Goal: Task Accomplishment & Management: Manage account settings

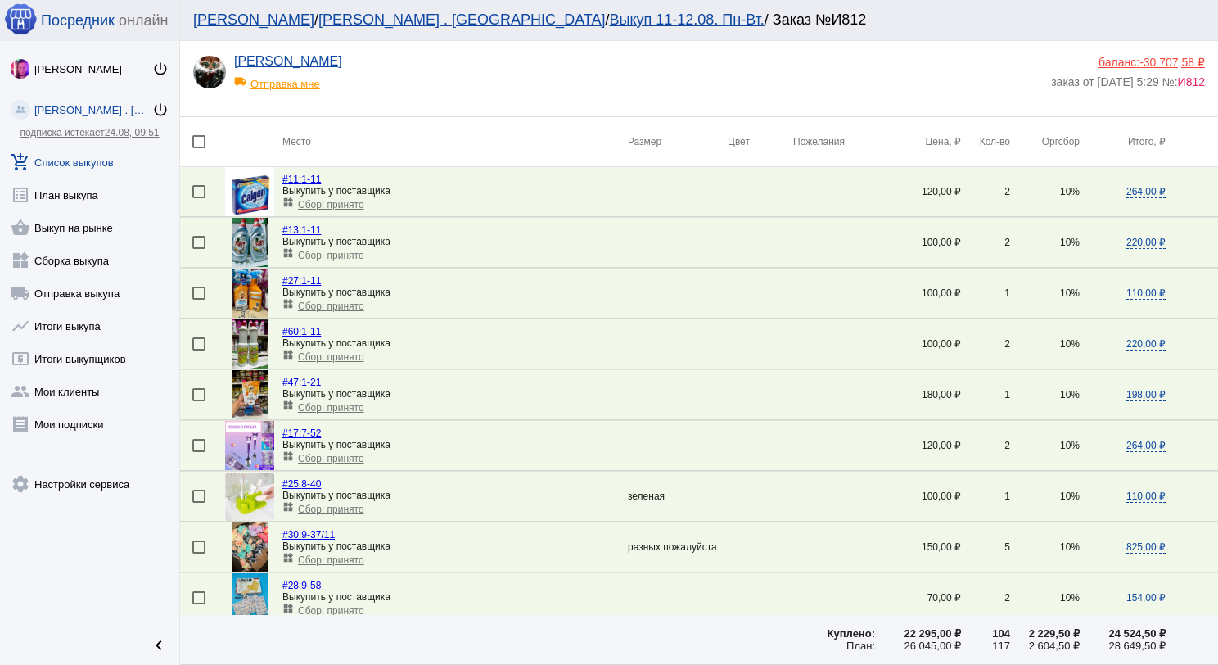
click at [90, 164] on link "add_shopping_cart Список выкупов" at bounding box center [89, 158] width 179 height 33
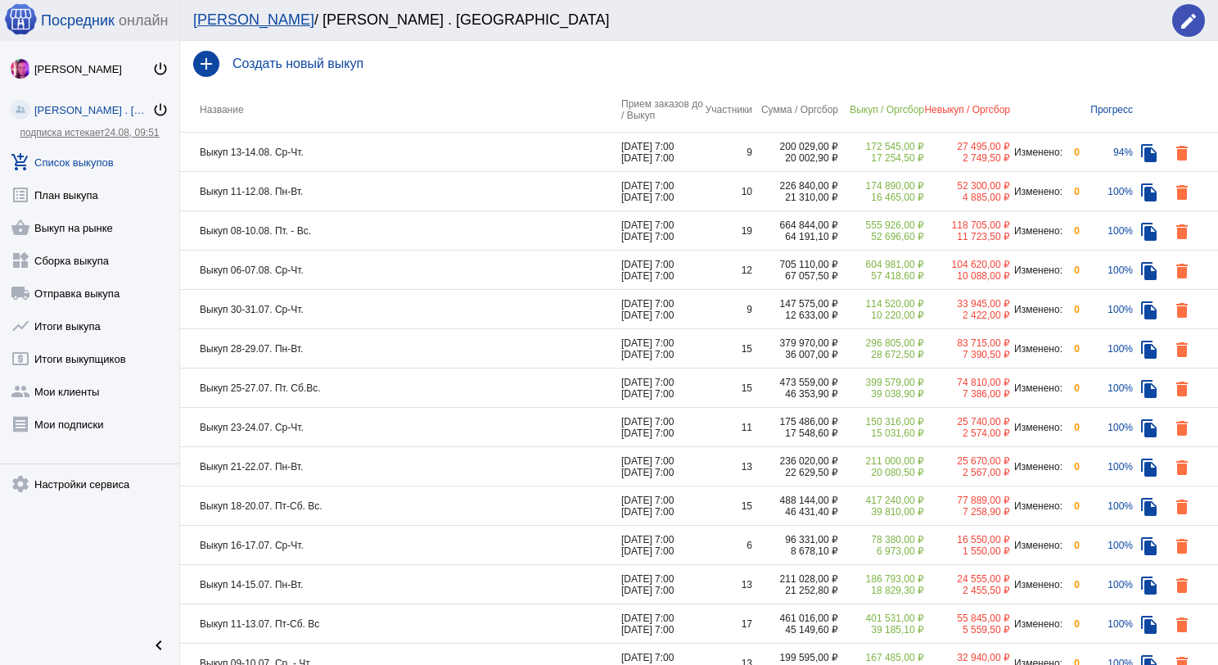
click at [490, 160] on td "Выкуп 13-14.08. Ср-Чт." at bounding box center [400, 152] width 441 height 39
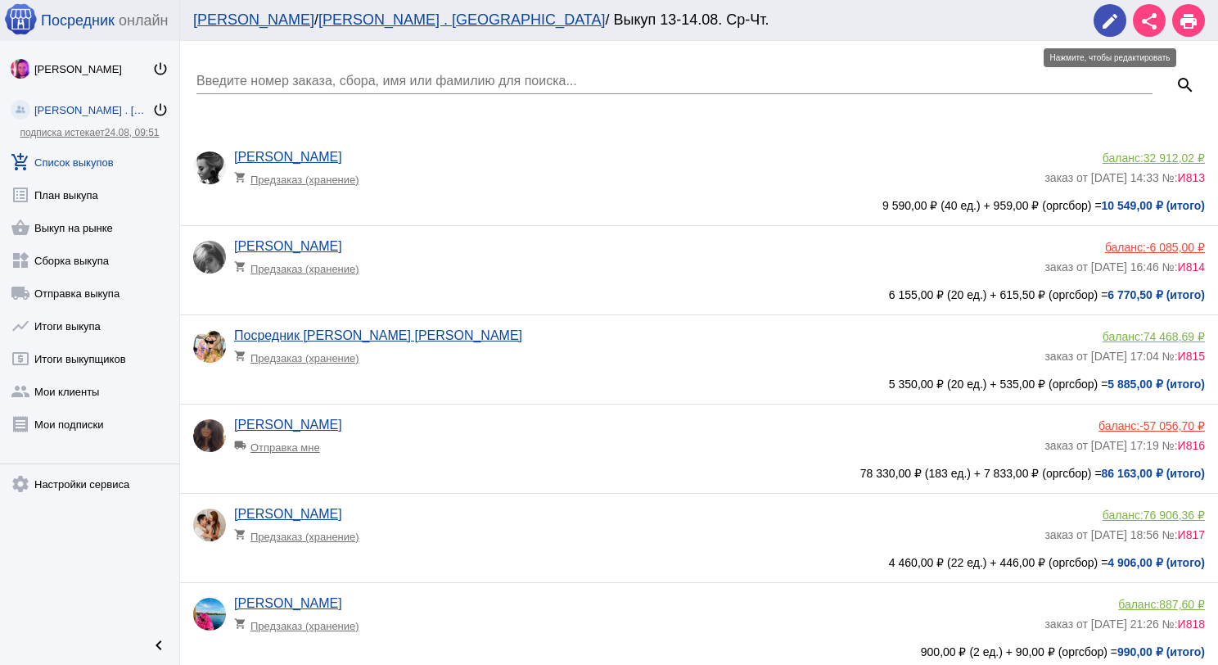
click at [1108, 8] on span "edit" at bounding box center [1111, 21] width 20 height 34
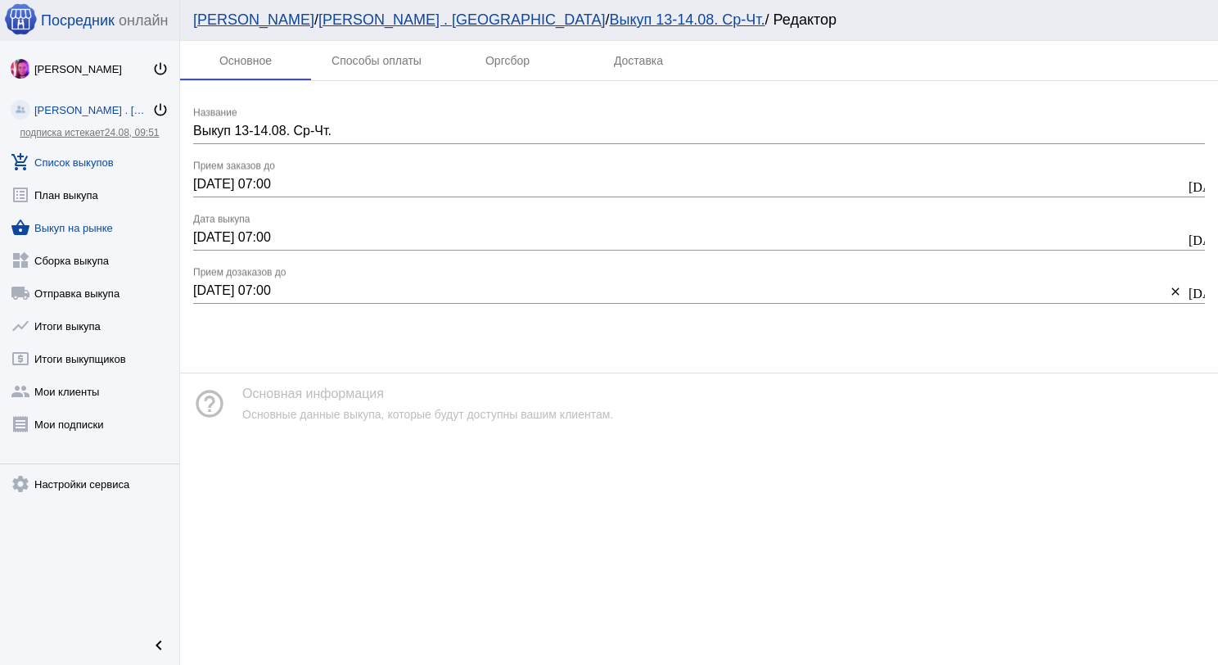
click at [86, 231] on link "shopping_basket Выкуп на рынке" at bounding box center [89, 224] width 179 height 33
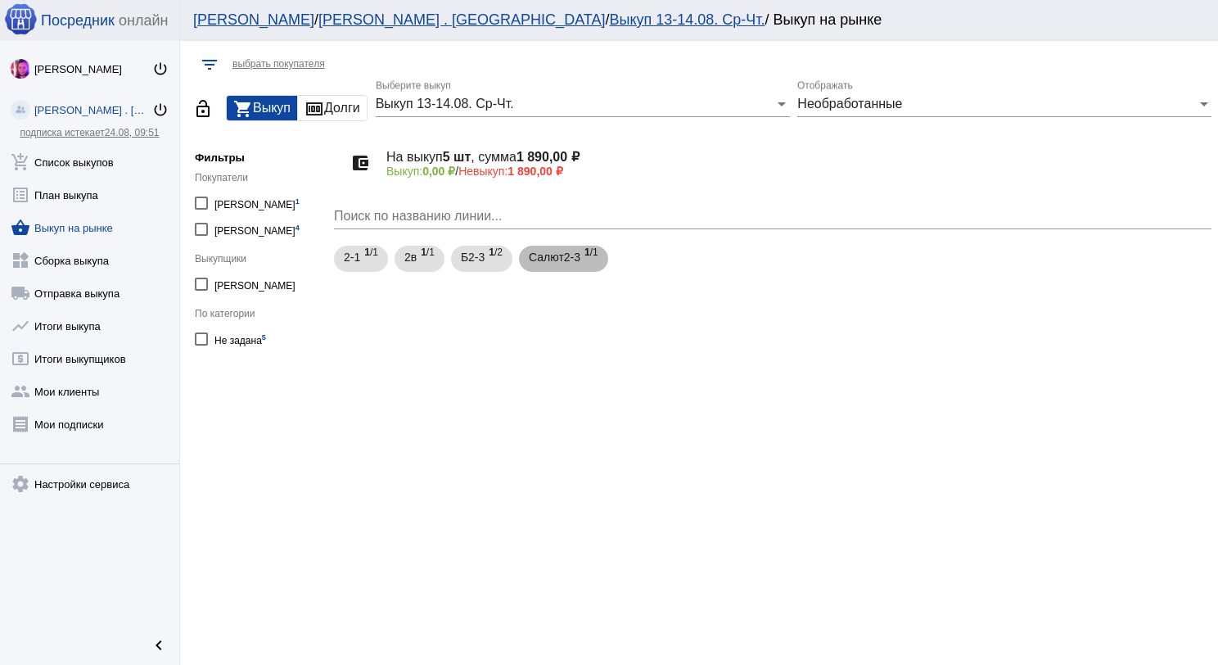
click at [573, 249] on span "Салют2-3" at bounding box center [555, 256] width 52 height 29
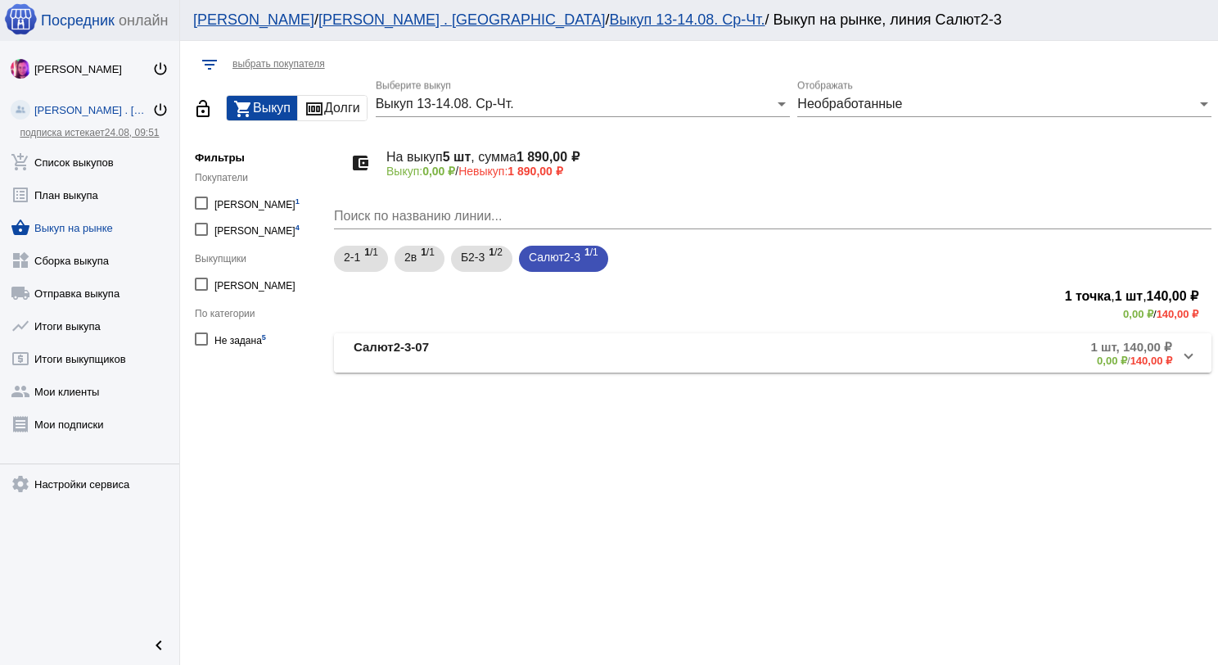
click at [414, 335] on mat-expansion-panel-header "Салют2-3-07 1 шт, 140,00 ₽ 0,00 ₽ / 140,00 ₽" at bounding box center [773, 352] width 878 height 39
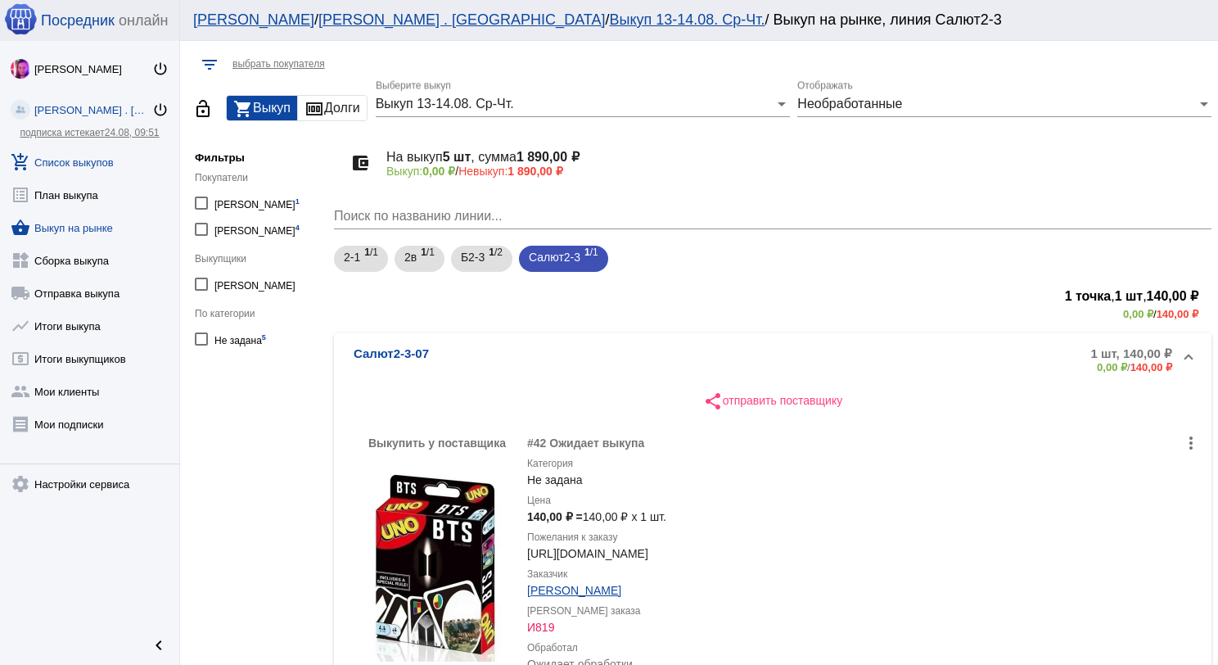
click at [79, 151] on link "add_shopping_cart Список выкупов" at bounding box center [89, 158] width 179 height 33
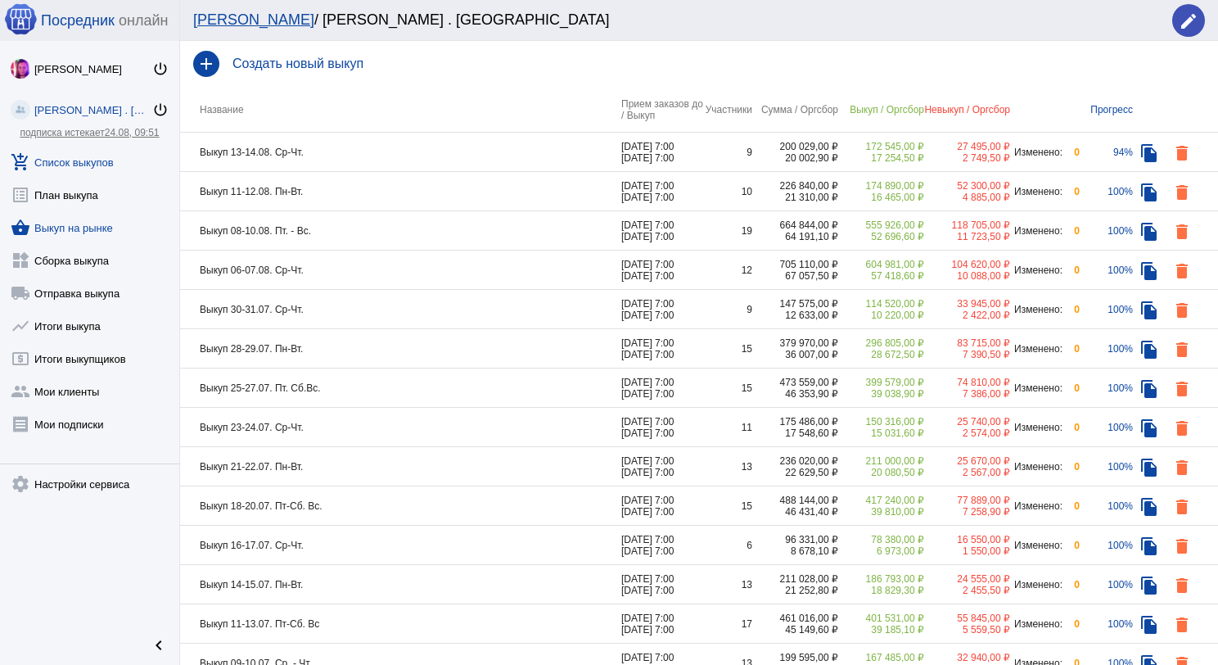
click at [116, 223] on link "shopping_basket Выкуп на рынке" at bounding box center [89, 224] width 179 height 33
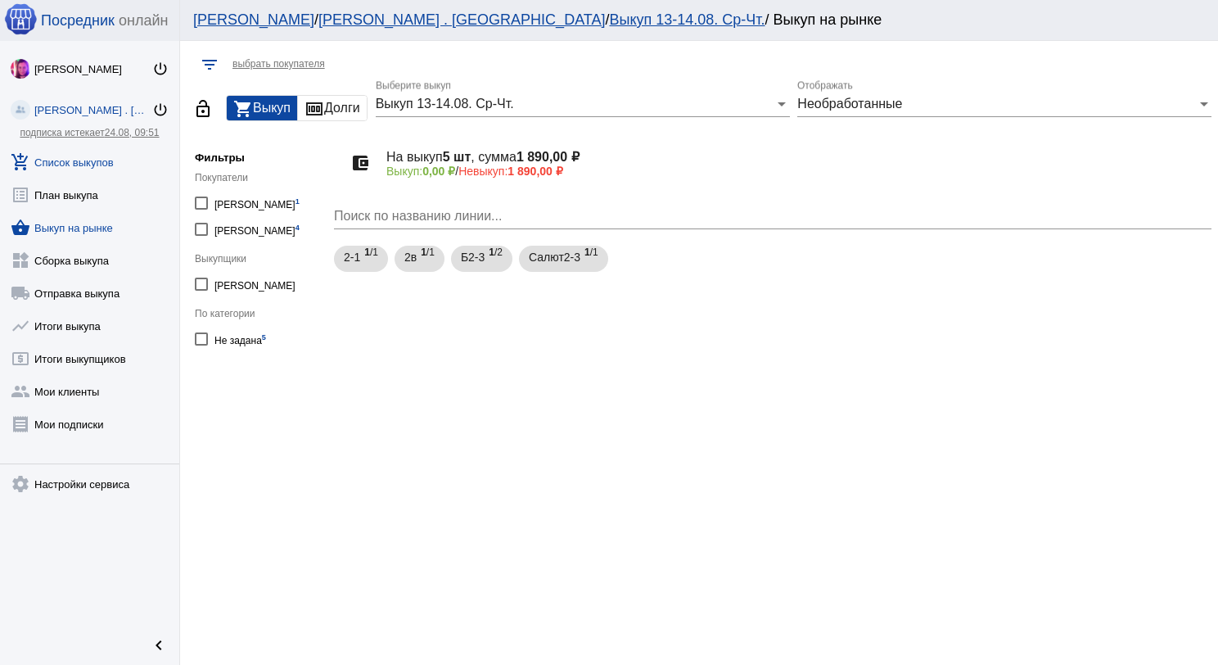
click at [82, 164] on link "add_shopping_cart Список выкупов" at bounding box center [89, 158] width 179 height 33
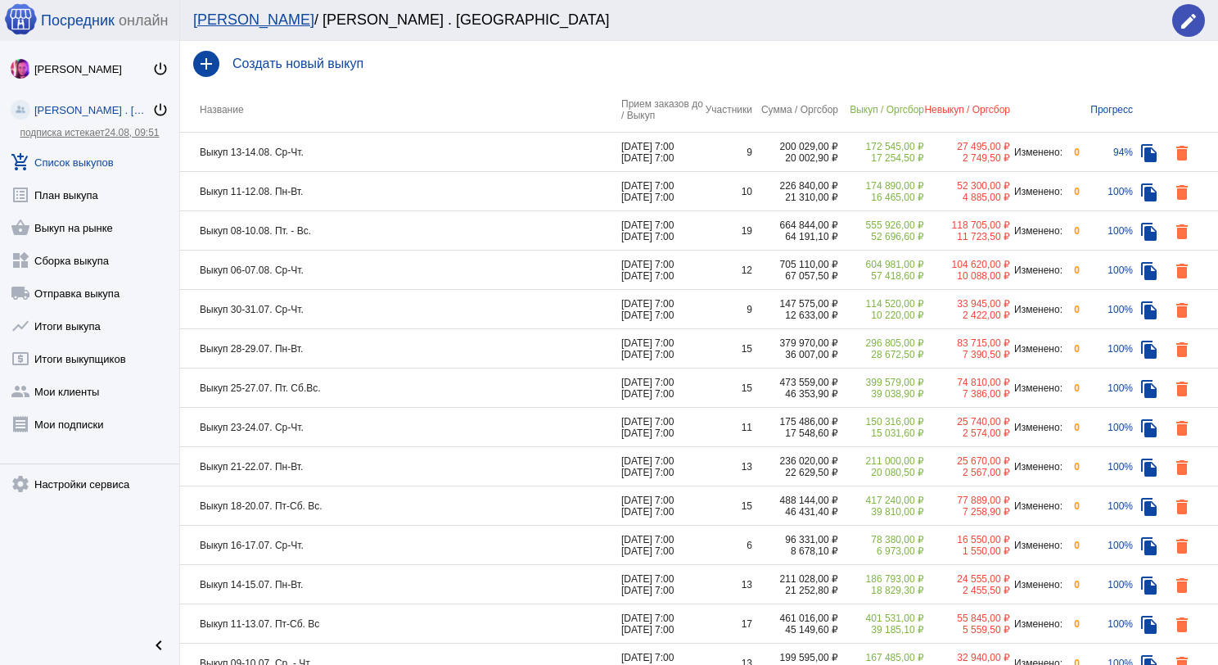
click at [436, 147] on td "Выкуп 13-14.08. Ср-Чт." at bounding box center [400, 152] width 441 height 39
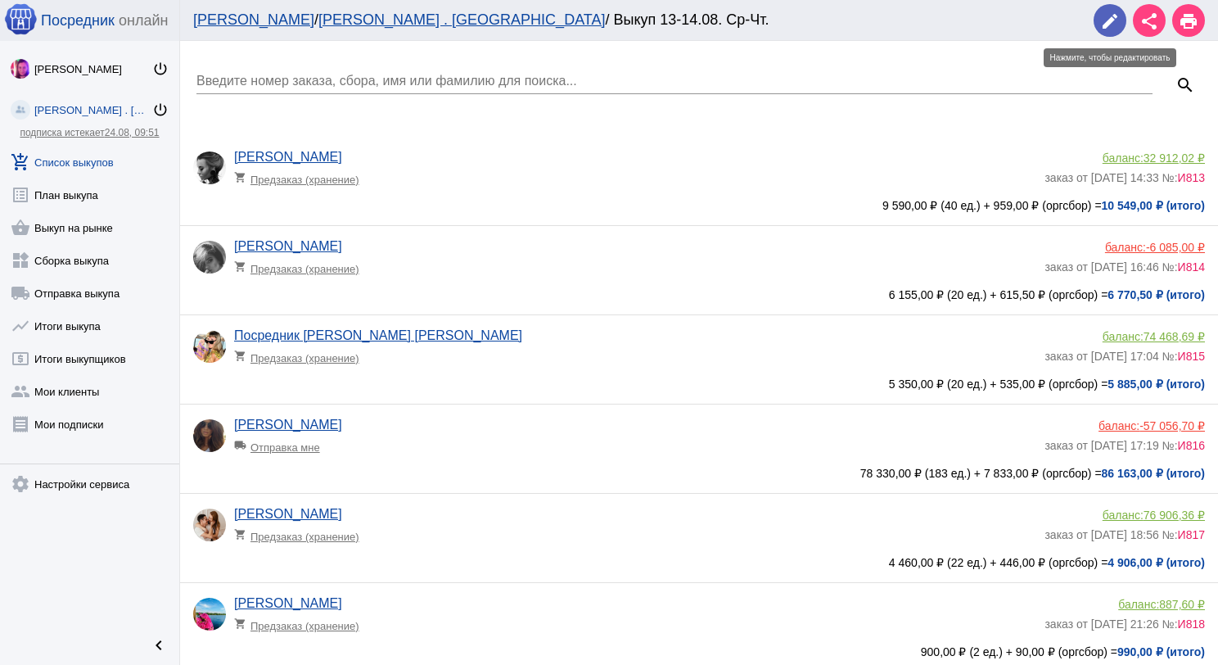
click at [1110, 21] on mat-icon "edit" at bounding box center [1111, 21] width 20 height 20
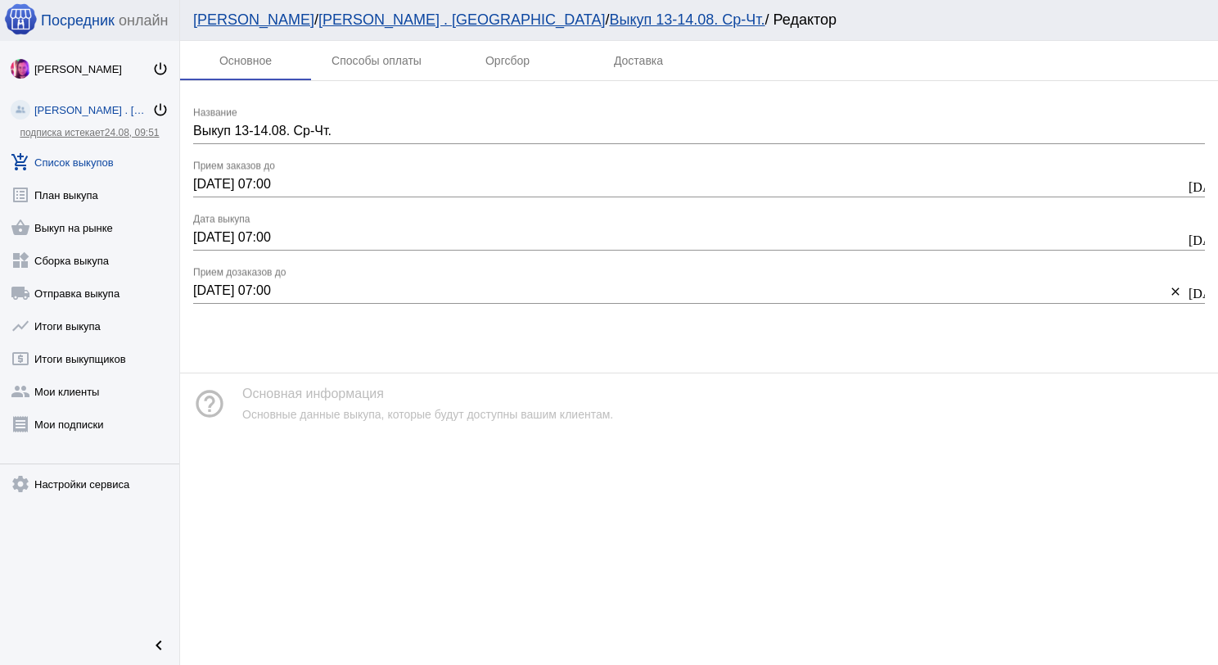
click at [209, 184] on input "[DATE] 07:00" at bounding box center [689, 184] width 992 height 15
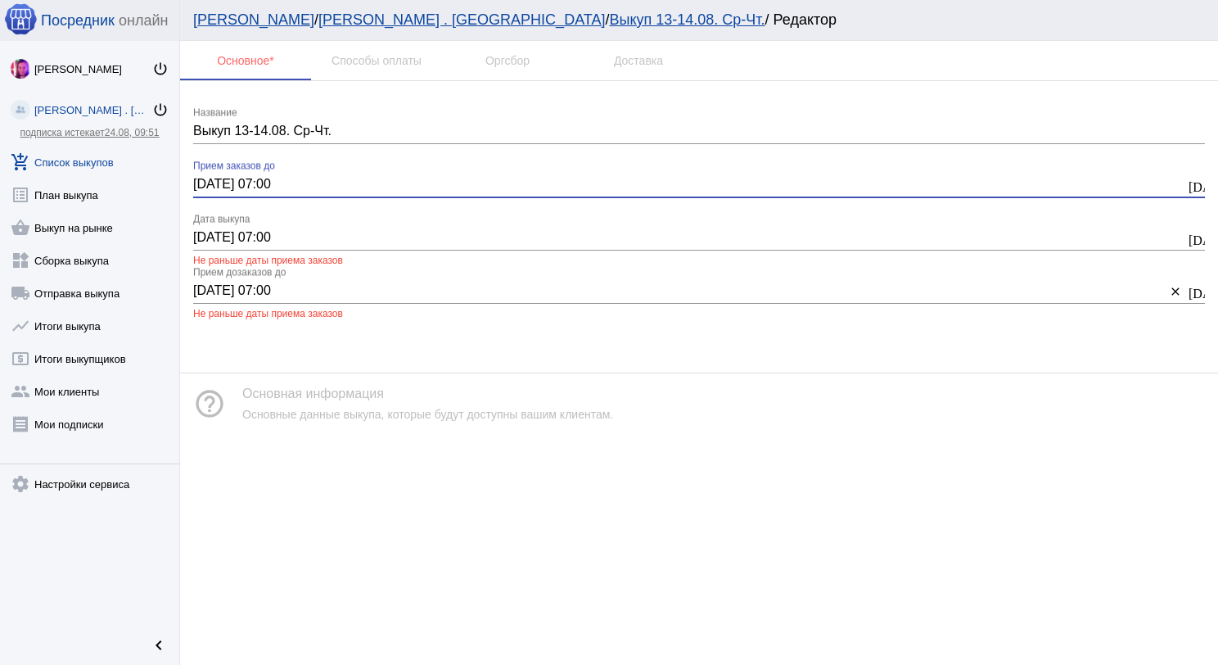
type input "[DATE] 07:00"
click at [205, 236] on input "[DATE] 07:00" at bounding box center [689, 237] width 992 height 15
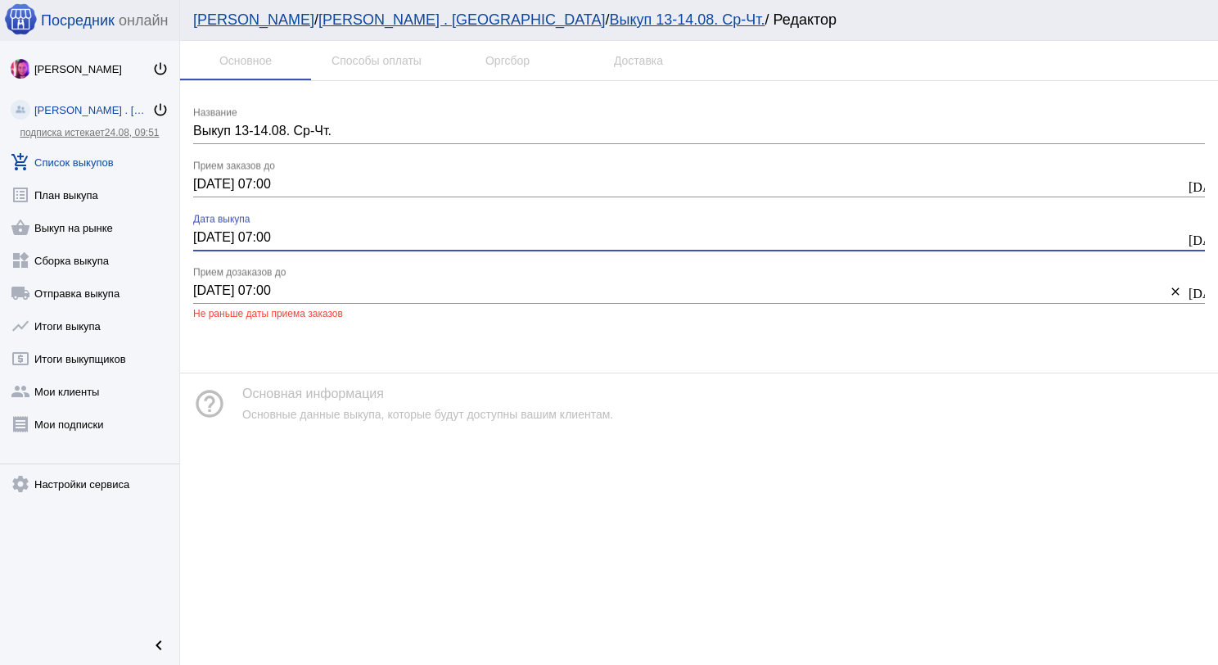
type input "[DATE] 07:00"
click at [207, 285] on input "[DATE] 07:00" at bounding box center [679, 290] width 973 height 15
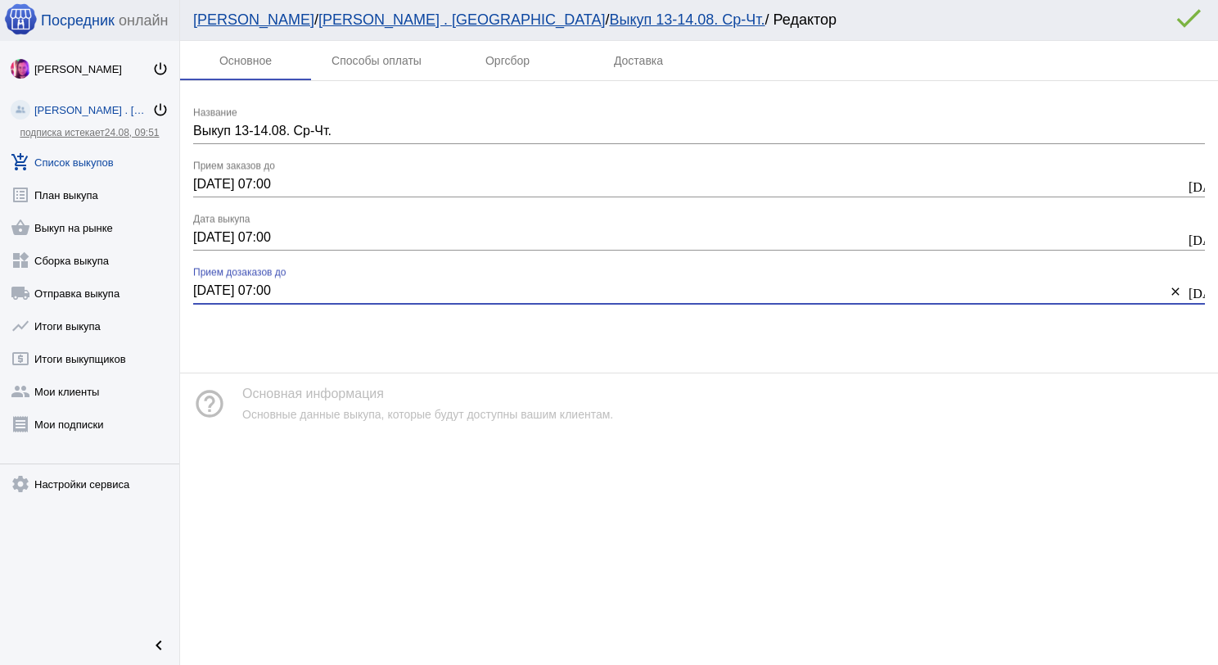
type input "[DATE] 07:00"
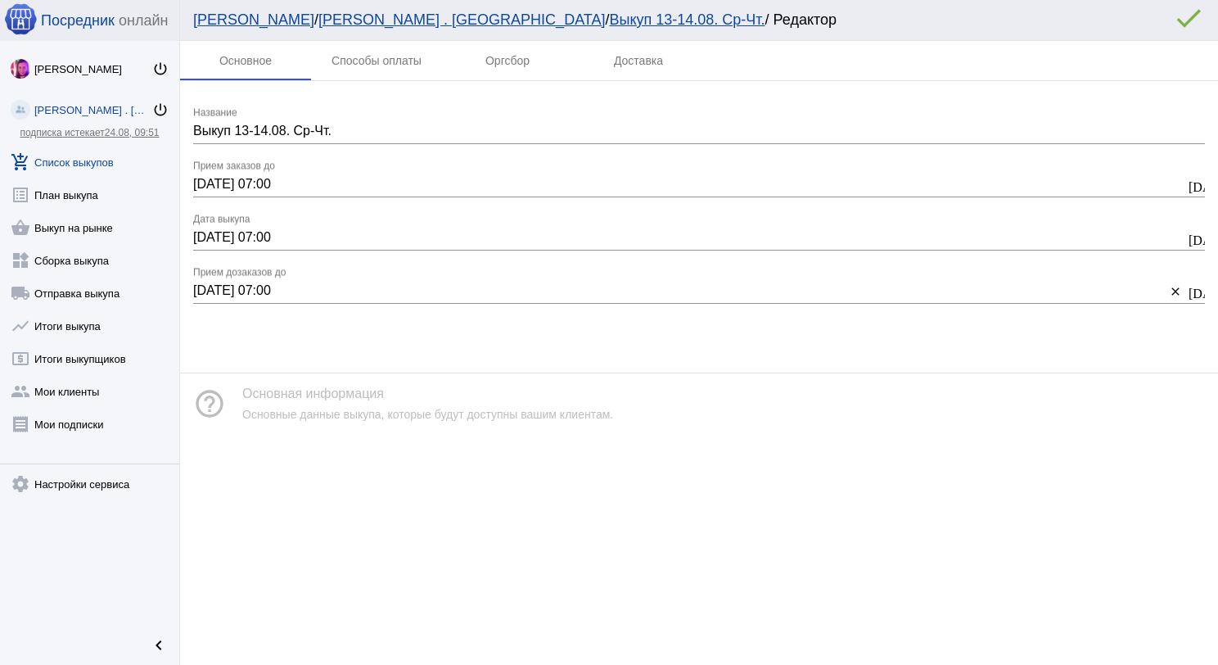
click at [1191, 13] on mat-icon "error_outline" at bounding box center [1189, 18] width 33 height 33
click at [89, 165] on link "add_shopping_cart Список выкупов" at bounding box center [89, 158] width 179 height 33
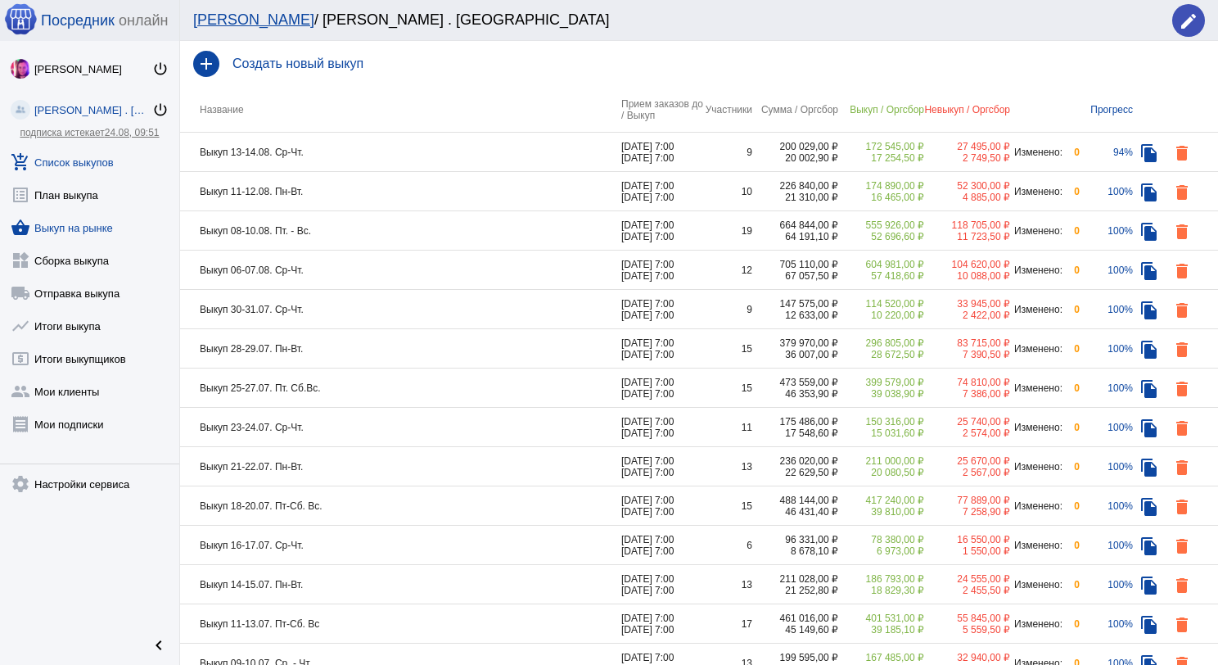
click at [67, 225] on link "shopping_basket Выкуп на рынке" at bounding box center [89, 224] width 179 height 33
